Goal: Task Accomplishment & Management: Complete application form

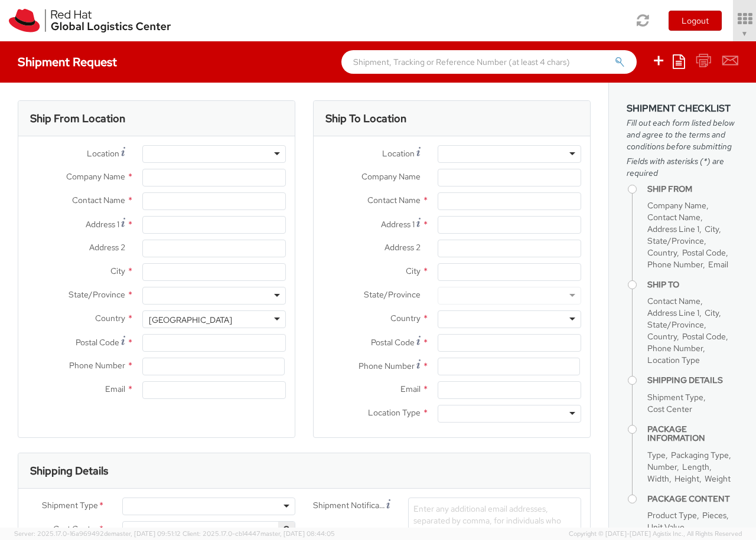
select select "850"
select select
type input "Red Hat Czech s.r.o."
type input "[PERSON_NAME]"
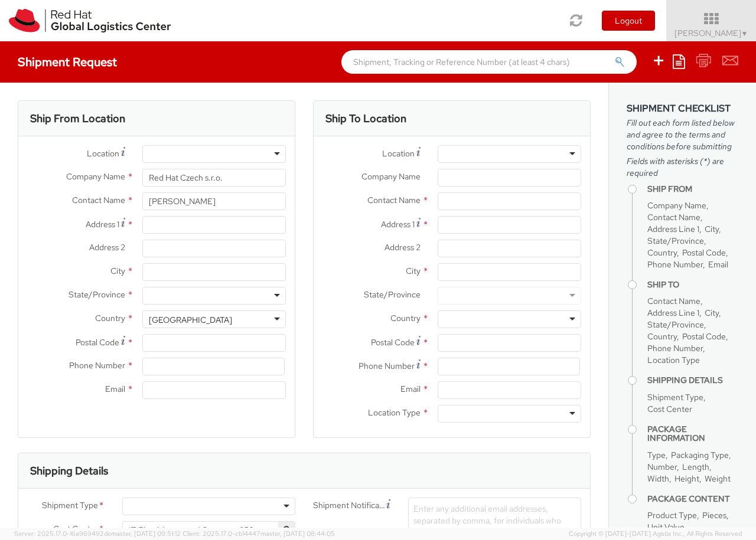
type input "Purkynova 647/111"
type input "[GEOGRAPHIC_DATA]"
type input "621 00"
type input "420 532 294 555"
type input "[EMAIL_ADDRESS][DOMAIN_NAME]"
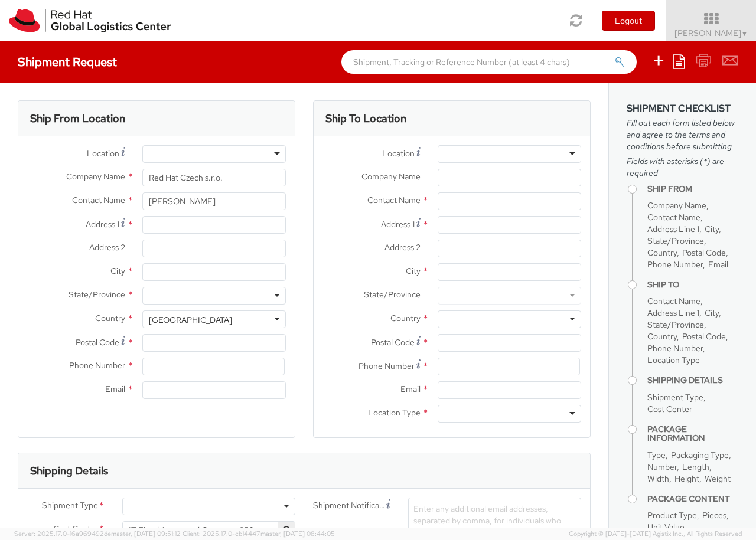
select select "CM"
select select "KGS"
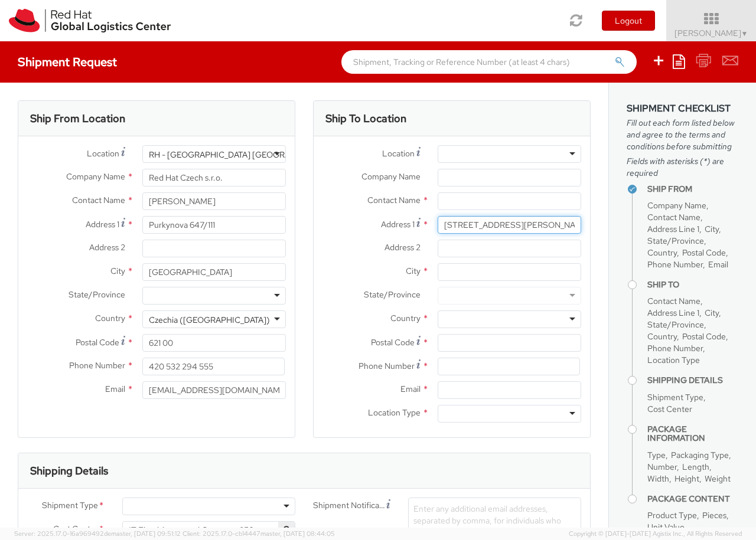
type input "[STREET_ADDRESS][PERSON_NAME]"
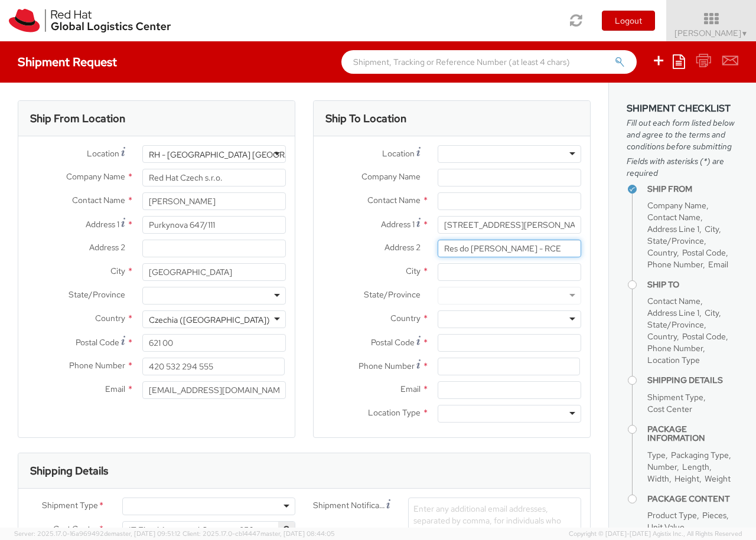
type input "Res do [PERSON_NAME] - RCE"
type input "[PERSON_NAME][GEOGRAPHIC_DATA]"
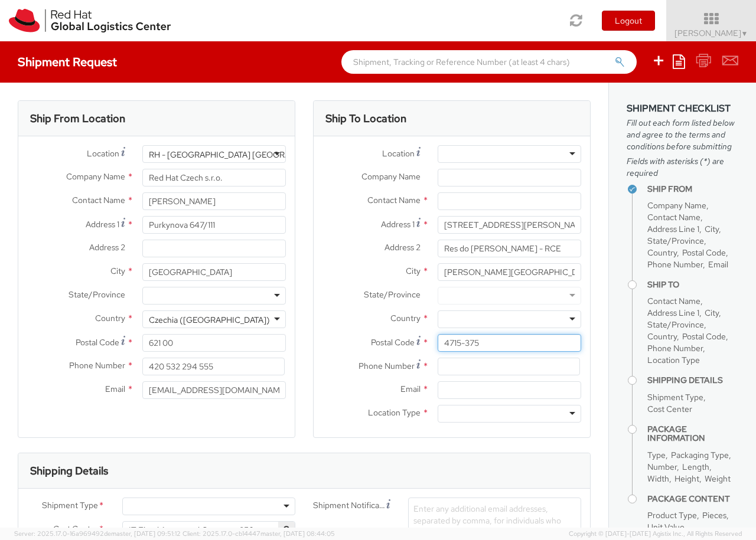
type input "4715-375"
click at [509, 319] on div at bounding box center [509, 320] width 143 height 18
type input "[GEOGRAPHIC_DATA]"
click at [509, 414] on div at bounding box center [509, 414] width 143 height 18
type input "r"
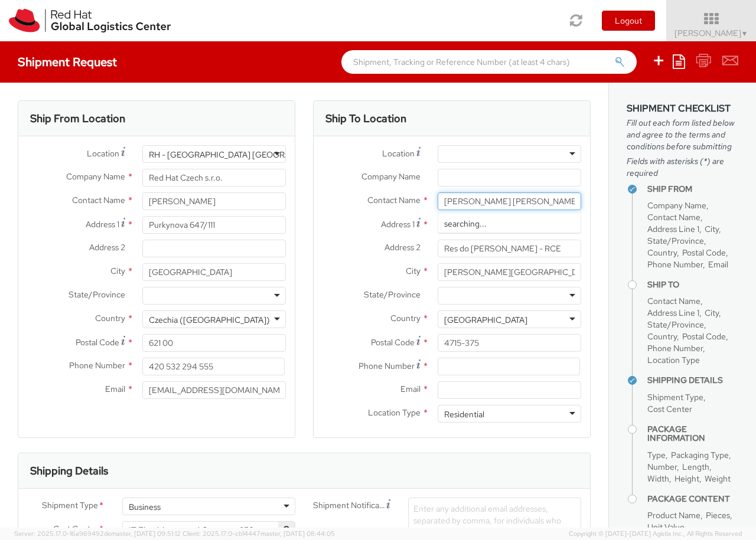
type input "[PERSON_NAME] [PERSON_NAME]"
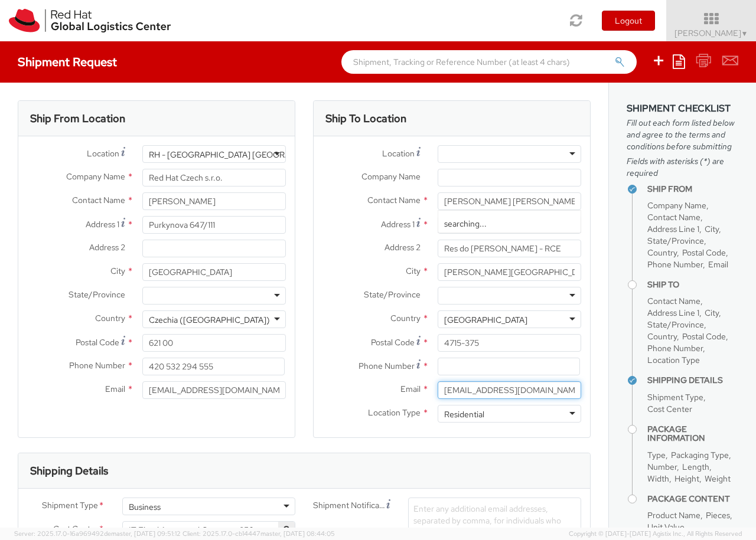
type input "[EMAIL_ADDRESS][DOMAIN_NAME]"
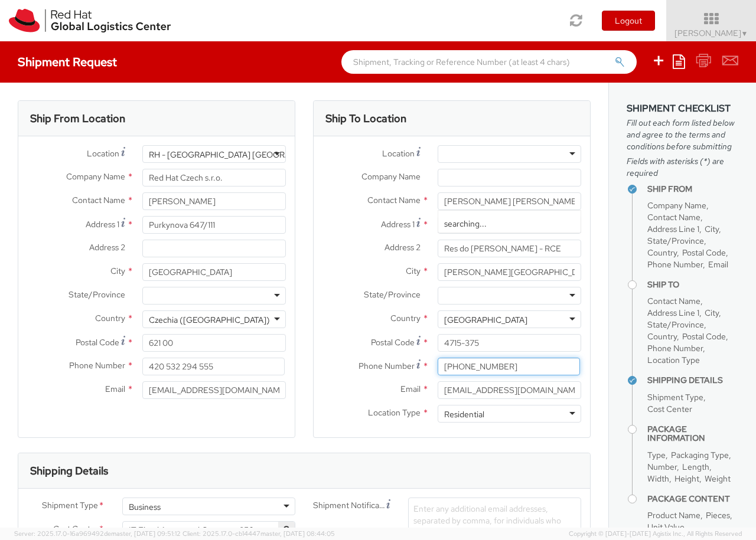
type input "[PHONE_NUMBER]"
click at [208, 507] on div "Business" at bounding box center [208, 507] width 173 height 18
type input "ref"
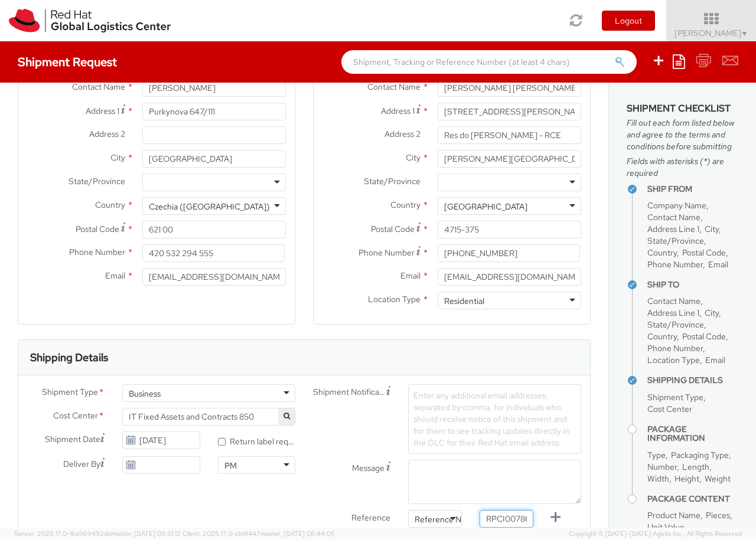
type input "RPCI0078688"
type input "[EMAIL_ADDRESS][DOMAIN_NAME]"
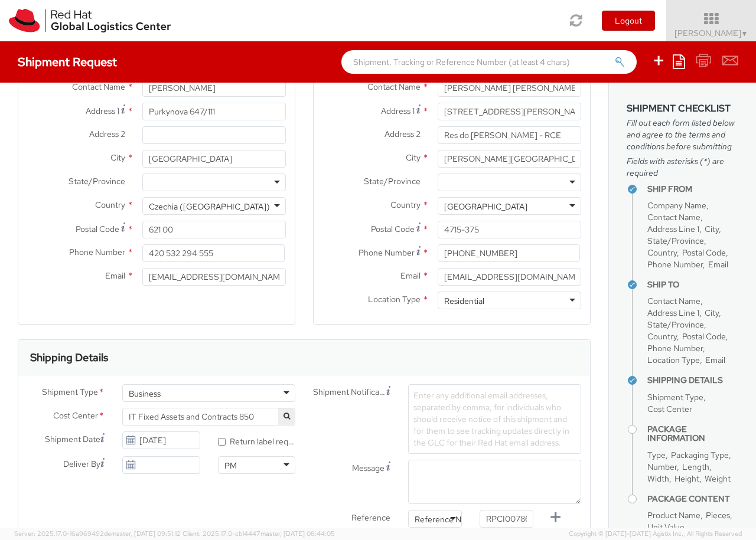
type input "lap"
select select "LAPTOP"
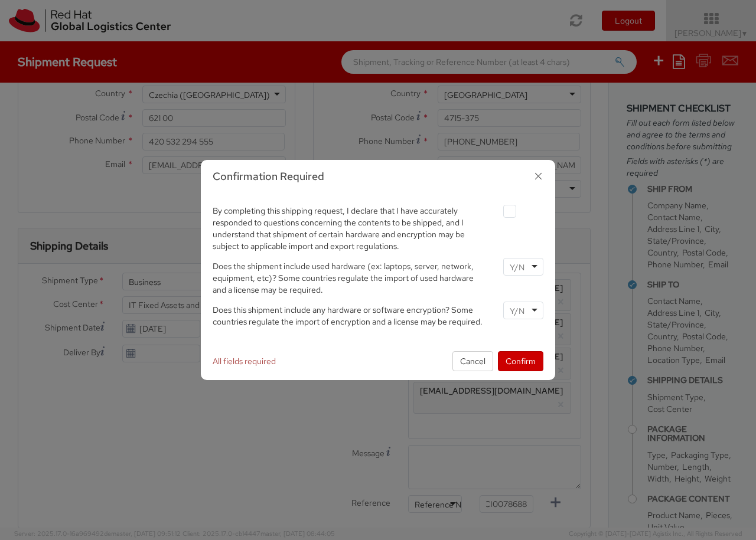
click at [509, 211] on label at bounding box center [509, 211] width 13 height 13
click at [499, 211] on input "checkbox" at bounding box center [496, 212] width 8 height 8
checkbox input "true"
click at [523, 266] on input "select-one" at bounding box center [518, 268] width 17 height 12
type input "no"
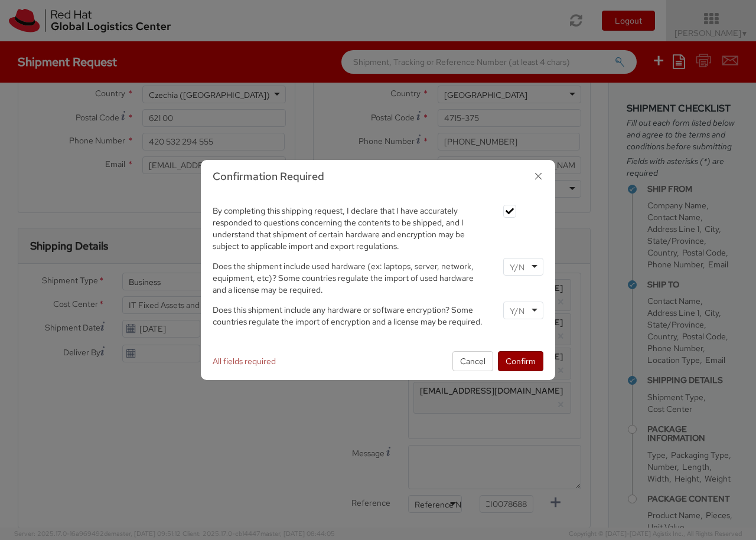
click at [523, 310] on input "select-one" at bounding box center [518, 311] width 17 height 12
click at [520, 361] on button "Confirm" at bounding box center [520, 361] width 45 height 20
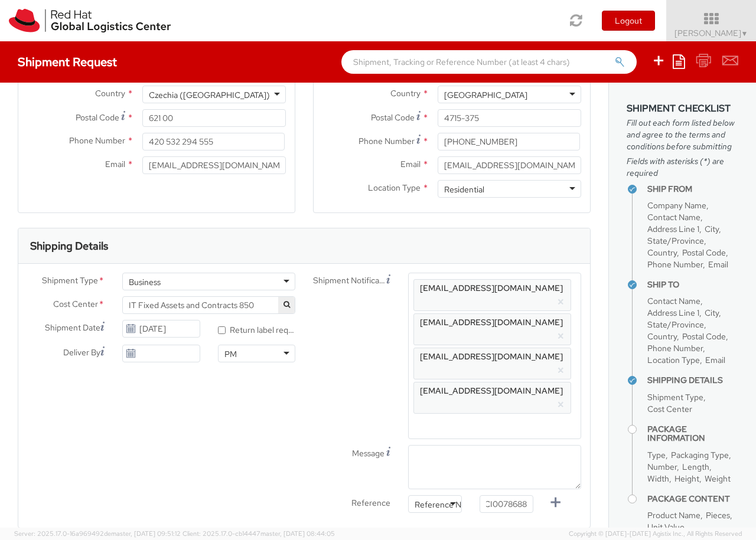
type input "your"
type input "1"
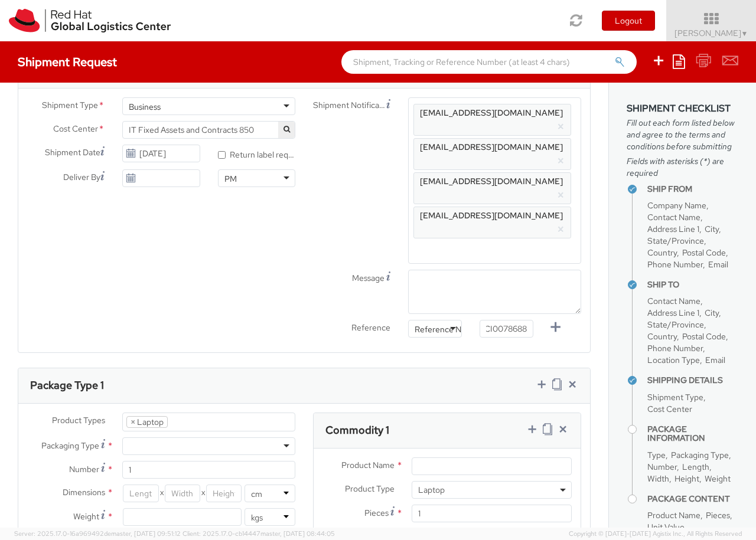
type input "[GEOGRAPHIC_DATA]"
type input "50"
type input "30"
type input "20"
type input "3.8"
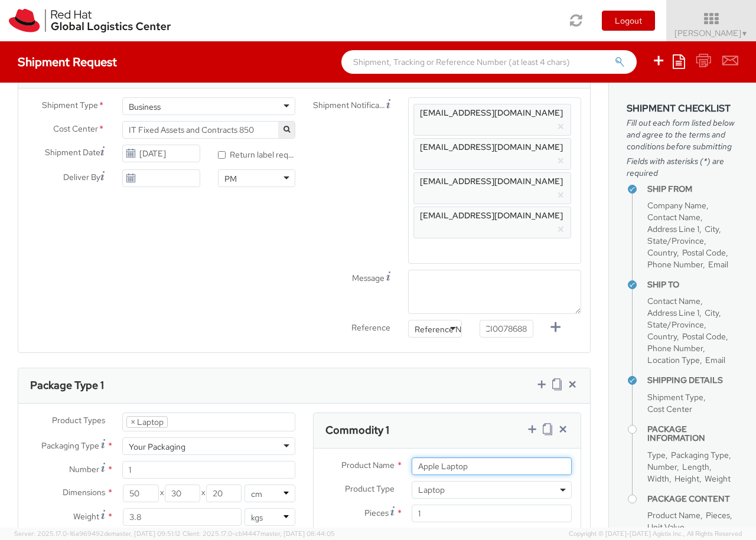
type input "Apple Laptop"
click at [447, 528] on input "Unit Value *" at bounding box center [447, 537] width 71 height 18
type input "2,480.40"
type input "EUR"
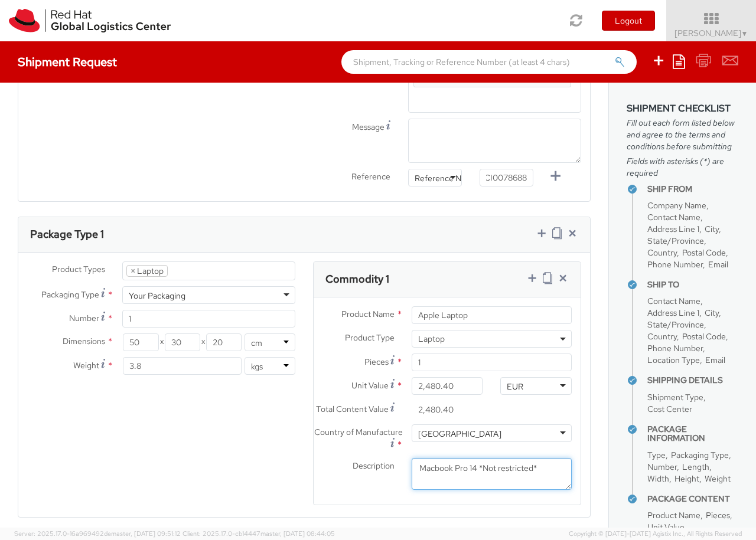
type textarea "Macbook Pro 14 *Not restricted*"
click at [531, 272] on icon at bounding box center [532, 278] width 12 height 12
select select "DOC_STATION"
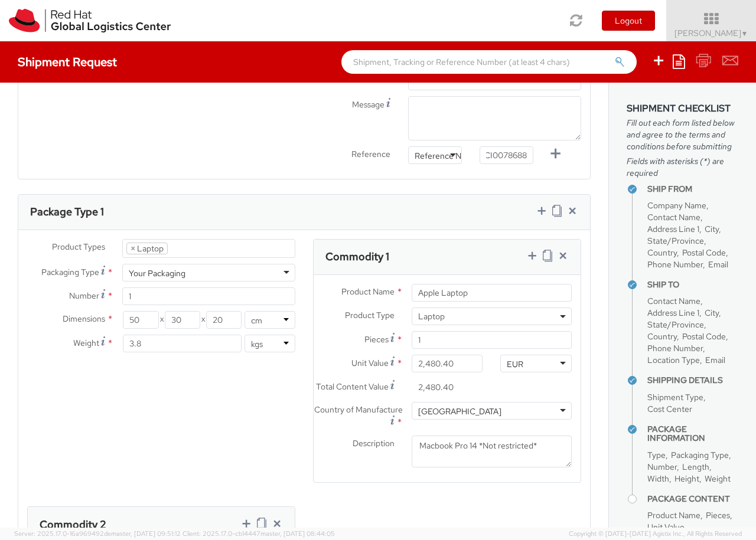
select select "DOC_STATION"
type input "59.94"
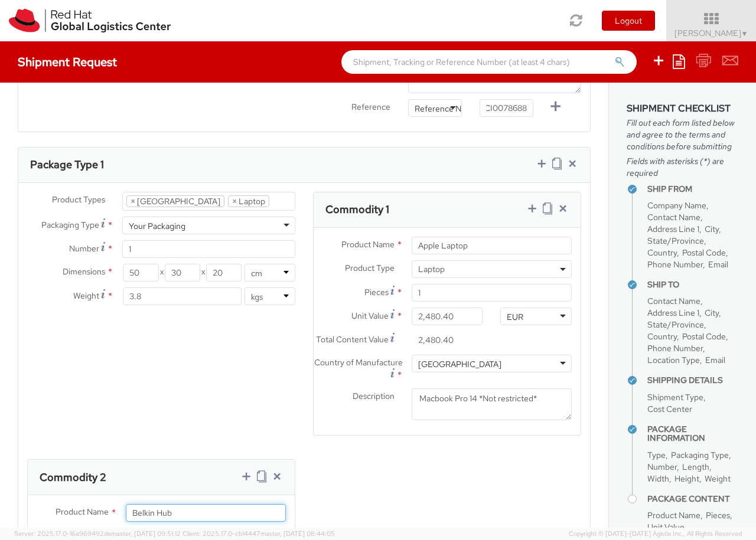
type input "Belkin Hub"
type input "[GEOGRAPHIC_DATA]"
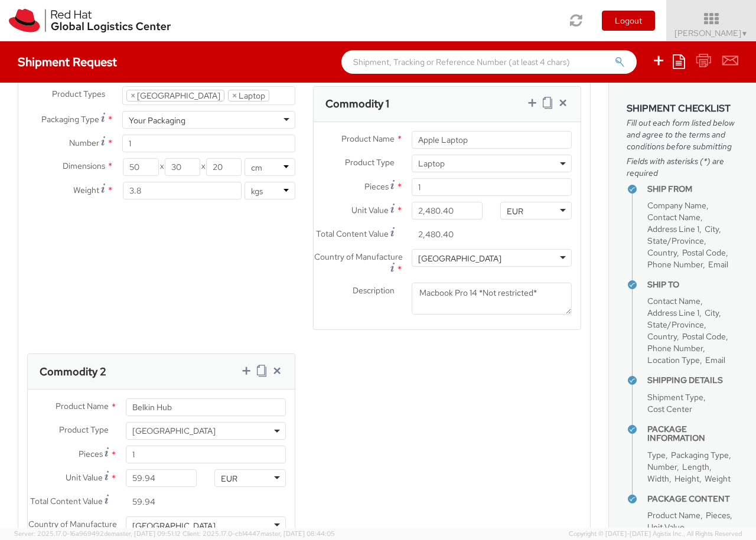
type textarea "Belkin AVC008 USB-C 6IN1 Multiport Adapter"
type input "[PERSON_NAME] [PERSON_NAME]"
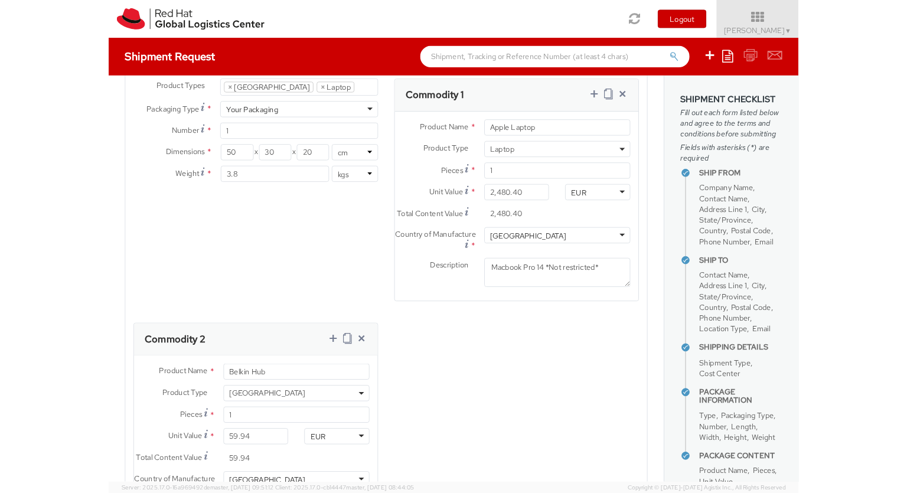
scroll to position [1025, 0]
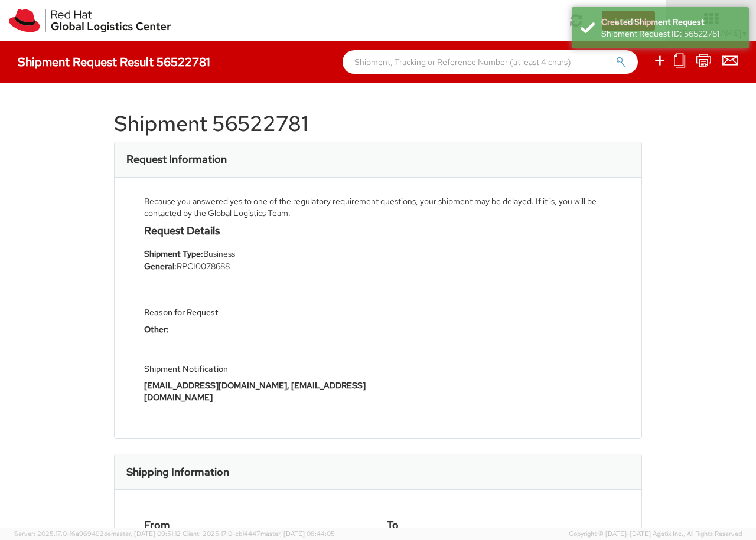
click at [660, 62] on icon at bounding box center [659, 60] width 14 height 15
select select
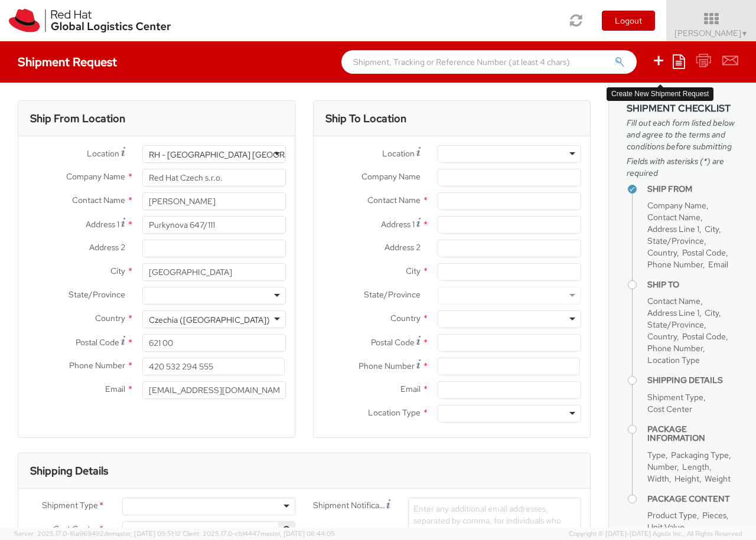
select select "850"
